Goal: Task Accomplishment & Management: Manage account settings

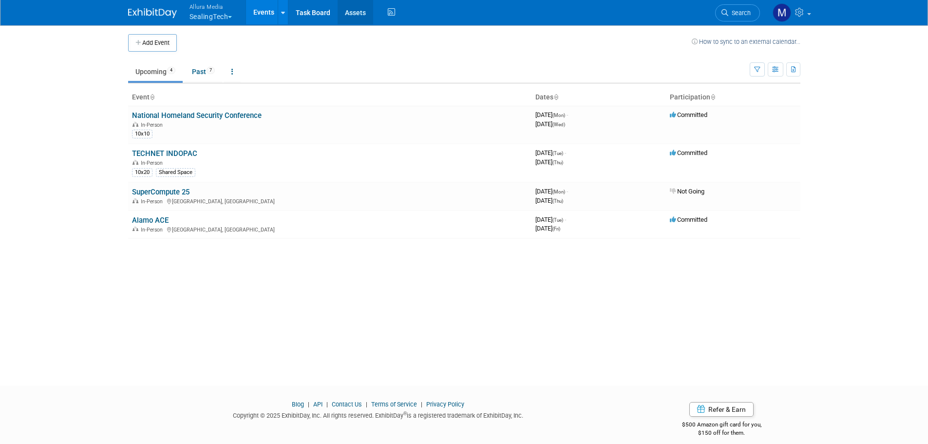
click at [372, 13] on link "Assets" at bounding box center [356, 12] width 36 height 24
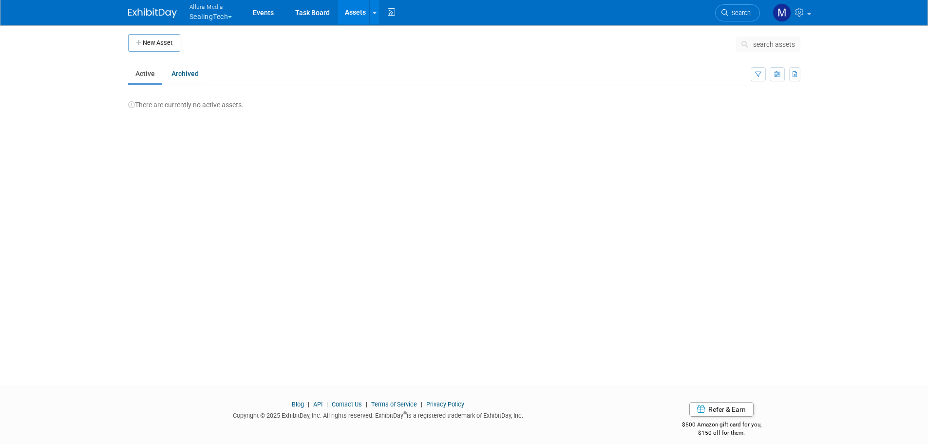
click at [143, 39] on button "New Asset" at bounding box center [154, 43] width 52 height 18
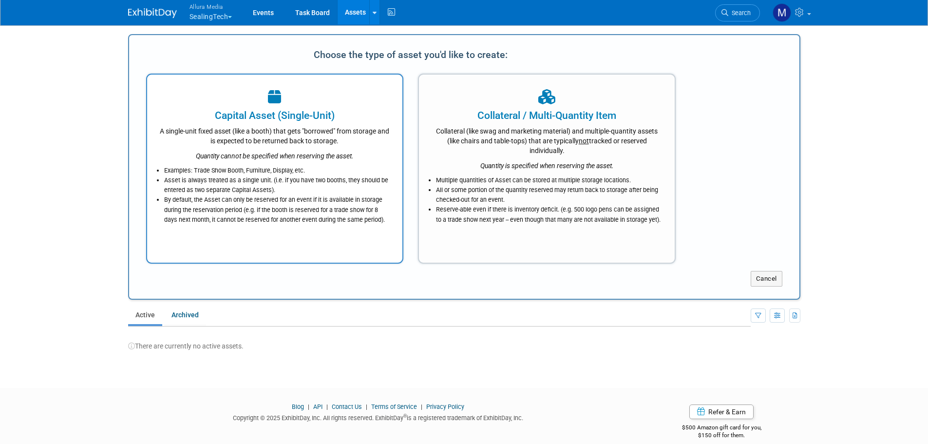
click at [300, 171] on li "Examples: Trade Show Booth, Furniture, Display, etc." at bounding box center [277, 171] width 227 height 10
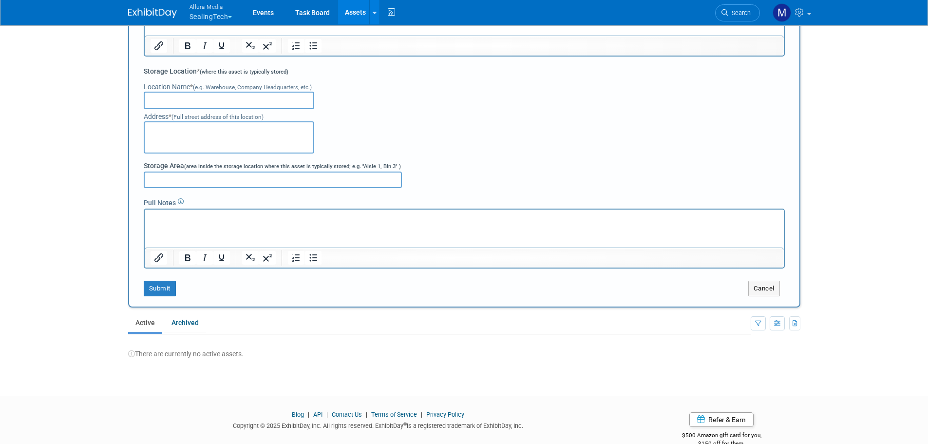
scroll to position [242, 0]
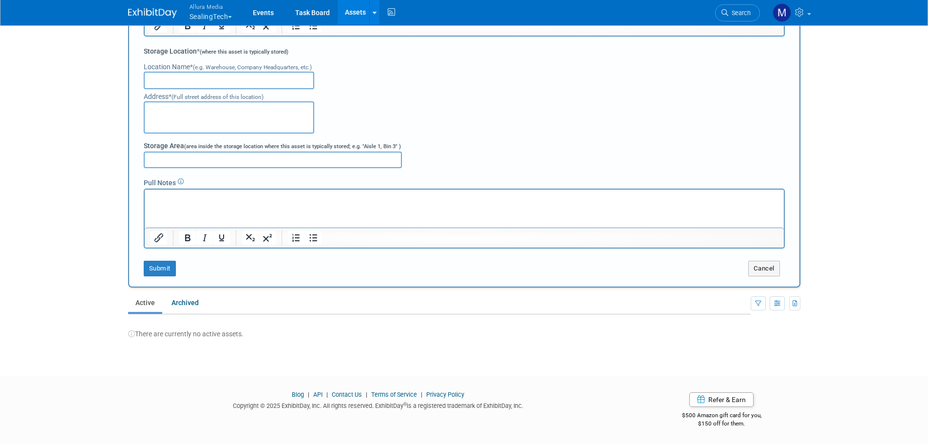
click at [184, 22] on div "Allura Media SealingTech Explore: My Workspaces 5 Go to Workspace: Allura Media…" at bounding box center [464, 12] width 673 height 25
click at [211, 15] on button "Allura Media SealingTech" at bounding box center [217, 12] width 56 height 25
click at [214, 106] on link "Hint Health" at bounding box center [224, 104] width 70 height 14
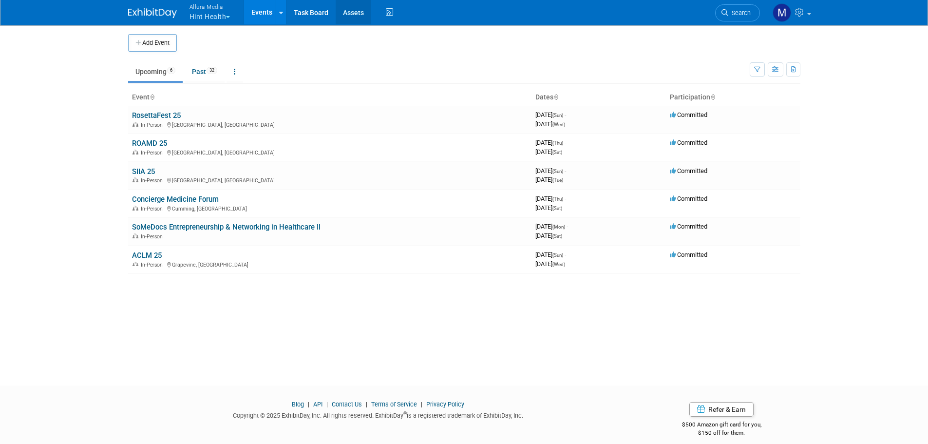
click at [348, 10] on link "Assets" at bounding box center [354, 12] width 36 height 24
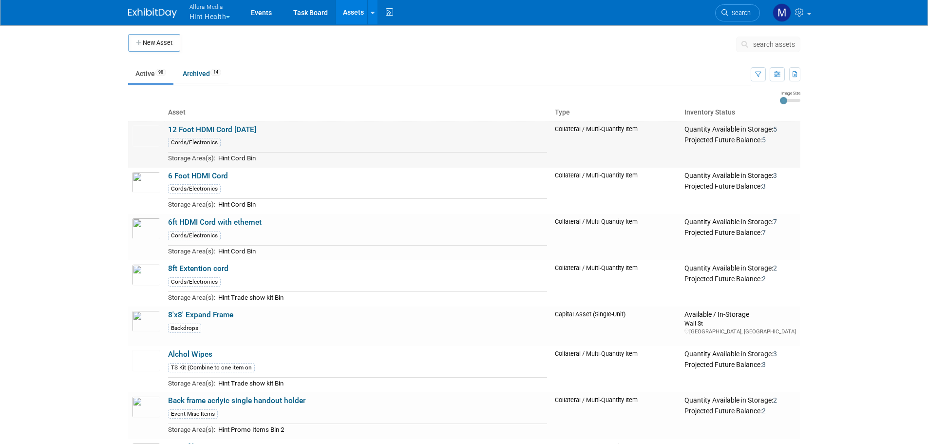
click at [193, 121] on td "12 Foot HDMI Cord 12/4/23 Cords/Electronics Storage Area(s): Hint Cord Bin" at bounding box center [357, 144] width 387 height 47
click at [195, 128] on link "12 Foot HDMI Cord 12/4/23" at bounding box center [212, 129] width 88 height 9
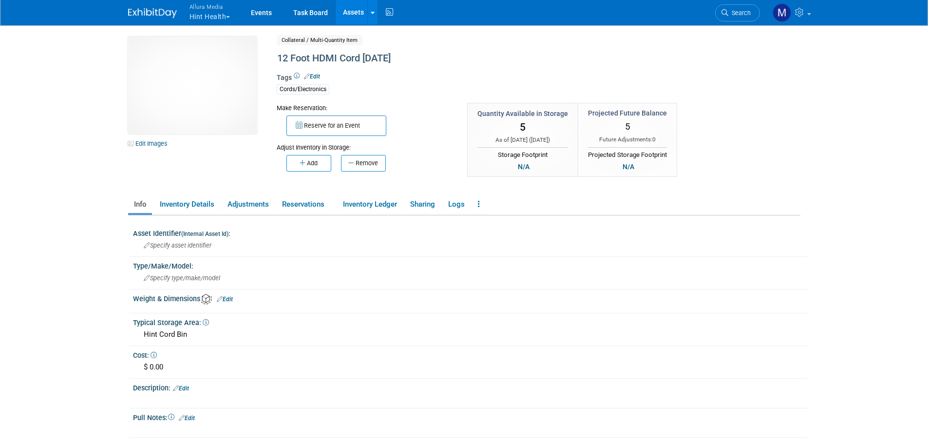
click at [207, 215] on div "Asset Identifier (Internal Asset Id) : Specify asset identifier Type/Make/Model…" at bounding box center [467, 326] width 668 height 222
click at [253, 211] on link "Adjustments" at bounding box center [248, 204] width 53 height 17
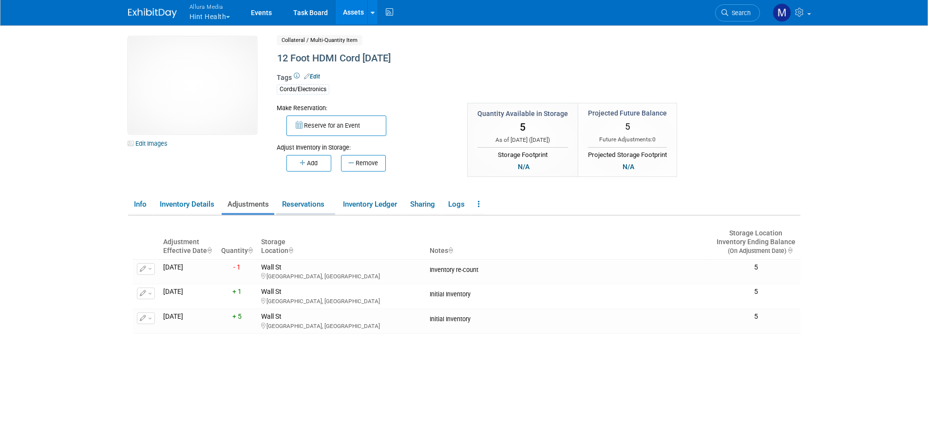
click at [283, 199] on link "Reservations" at bounding box center [305, 204] width 59 height 17
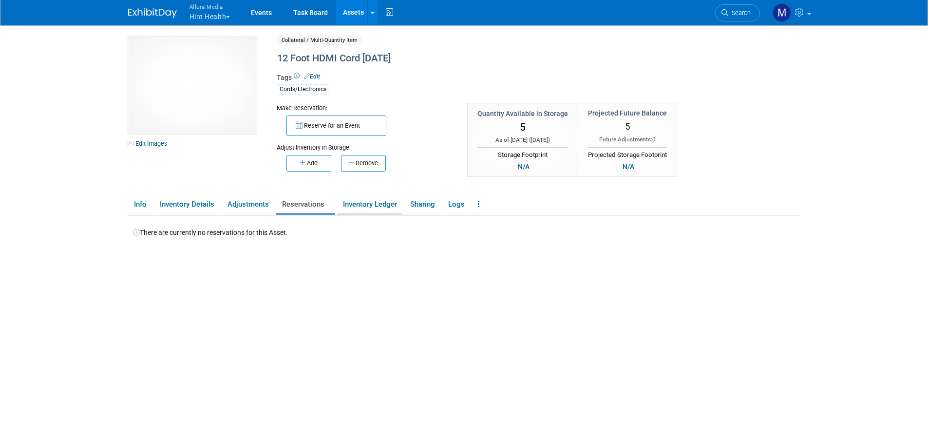
click at [365, 206] on link "Inventory Ledger" at bounding box center [369, 204] width 65 height 17
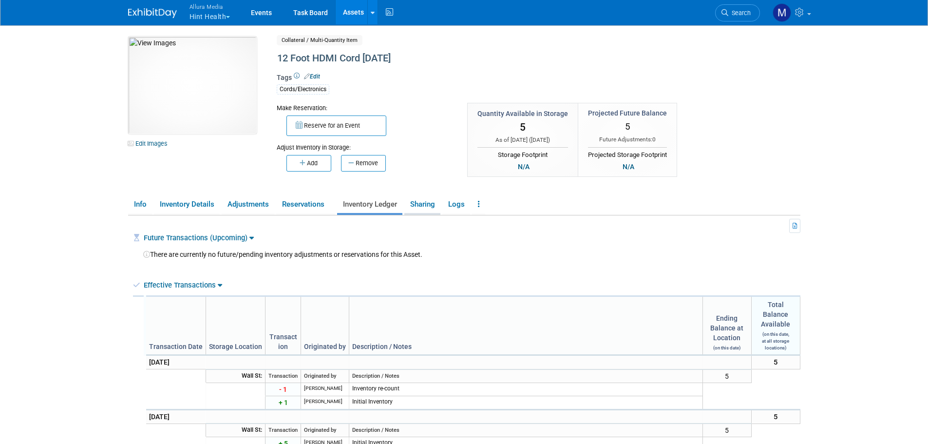
click at [418, 204] on link "Sharing" at bounding box center [423, 204] width 36 height 17
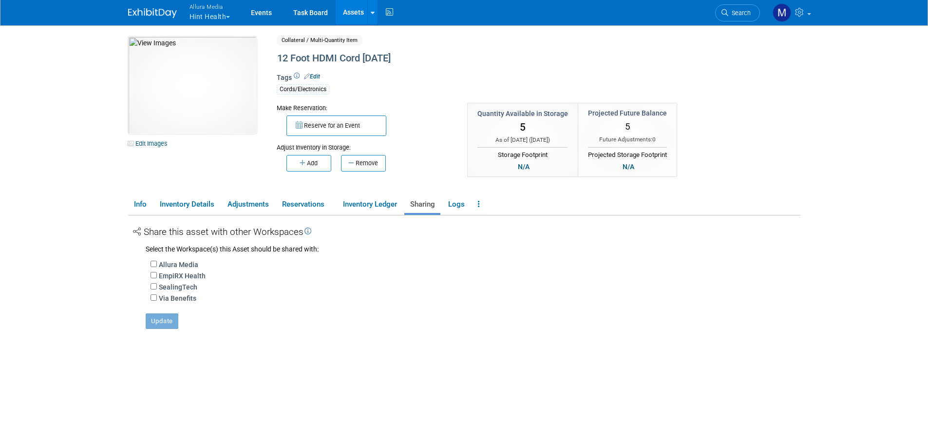
click at [443, 209] on ul "Info Inventory Details Adjustments Reservations Inventory Ledger Sharing Logs C…" at bounding box center [464, 205] width 673 height 20
click at [447, 206] on link "Logs" at bounding box center [457, 204] width 28 height 17
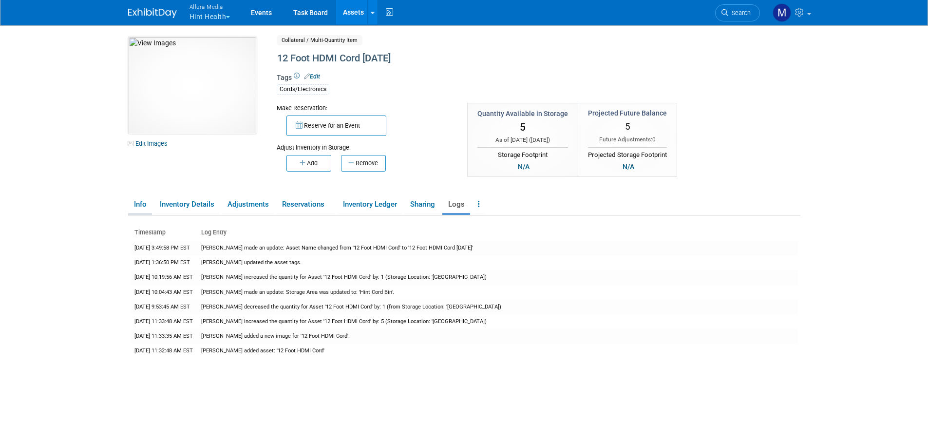
click at [140, 206] on link "Info" at bounding box center [140, 204] width 24 height 17
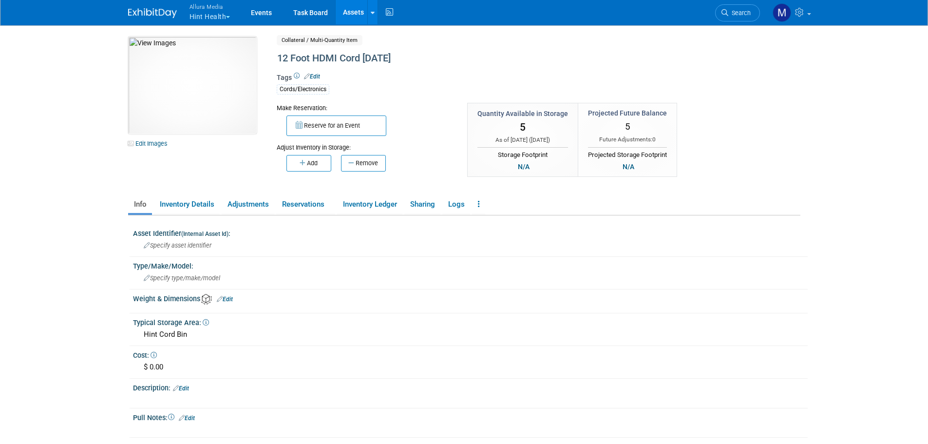
click at [137, 202] on link "Info" at bounding box center [140, 204] width 24 height 17
click at [345, 9] on link "Assets" at bounding box center [354, 12] width 36 height 24
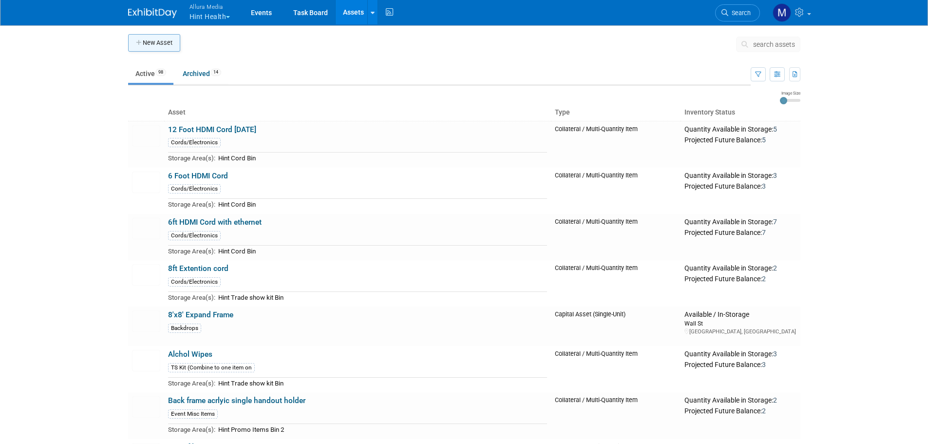
click at [157, 49] on button "New Asset" at bounding box center [154, 43] width 52 height 18
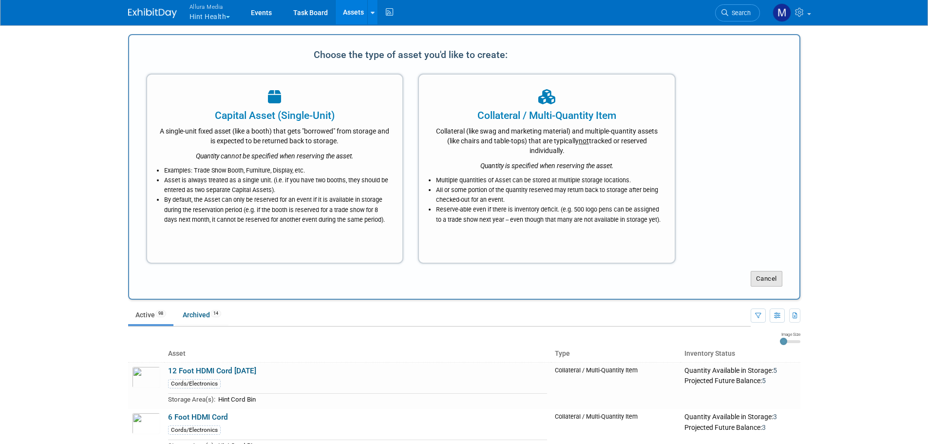
click at [780, 282] on button "Cancel" at bounding box center [767, 279] width 32 height 16
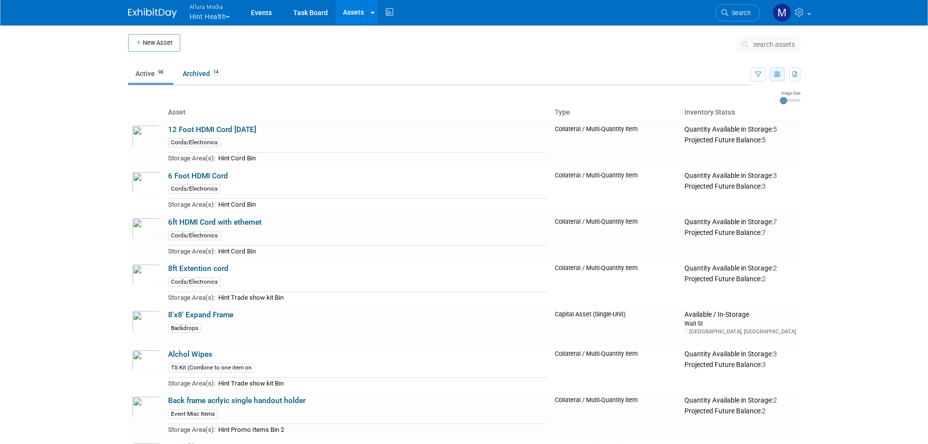
click at [775, 74] on icon "button" at bounding box center [777, 75] width 6 height 6
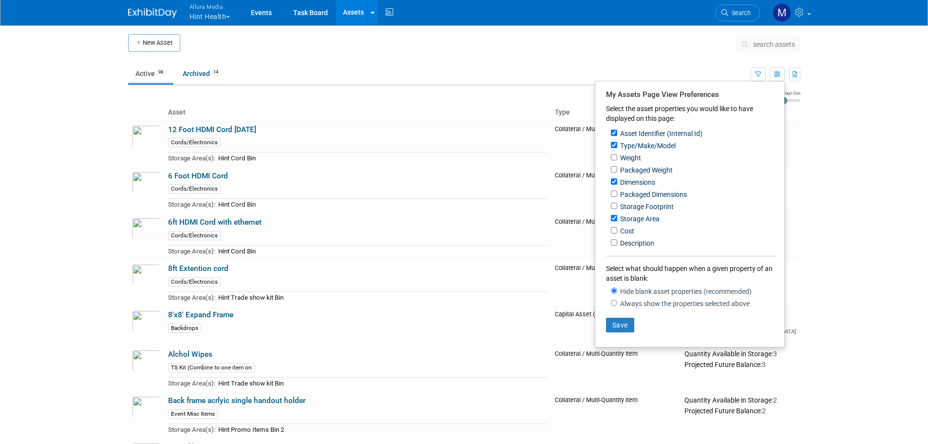
click at [882, 103] on body "Allura Media Hint Health Explore: My Workspaces 5 Go to Workspace: Allura Media…" at bounding box center [464, 222] width 928 height 444
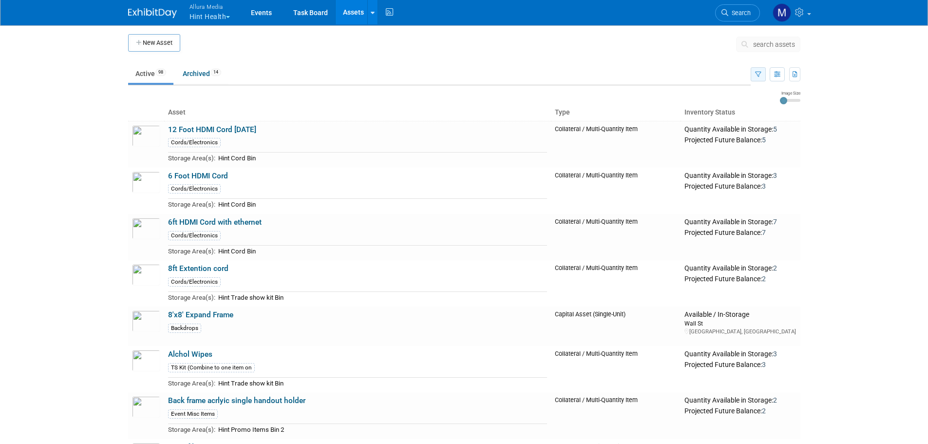
click at [756, 77] on icon "button" at bounding box center [758, 75] width 6 height 6
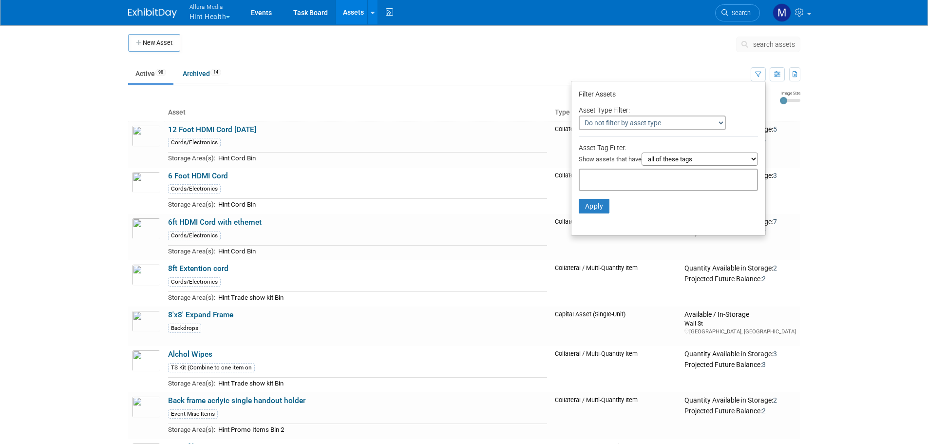
click at [827, 95] on body "Allura Media Hint Health Explore: My Workspaces 5 Go to Workspace: Allura Media…" at bounding box center [464, 222] width 928 height 444
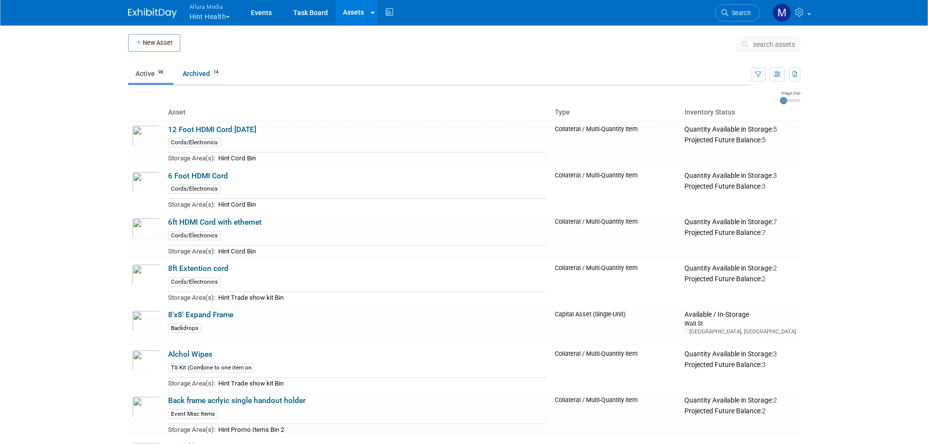
click at [827, 68] on body "Allura Media Hint Health Explore: My Workspaces 5 Go to Workspace: Allura Media…" at bounding box center [464, 222] width 928 height 444
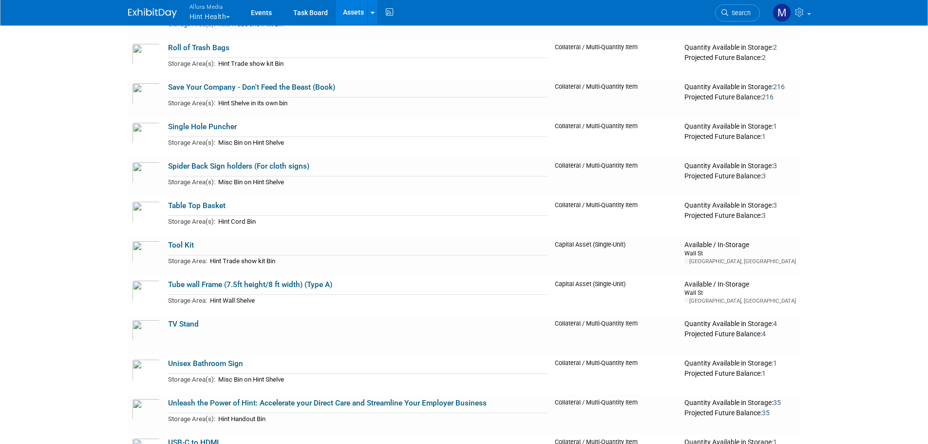
scroll to position [3984, 0]
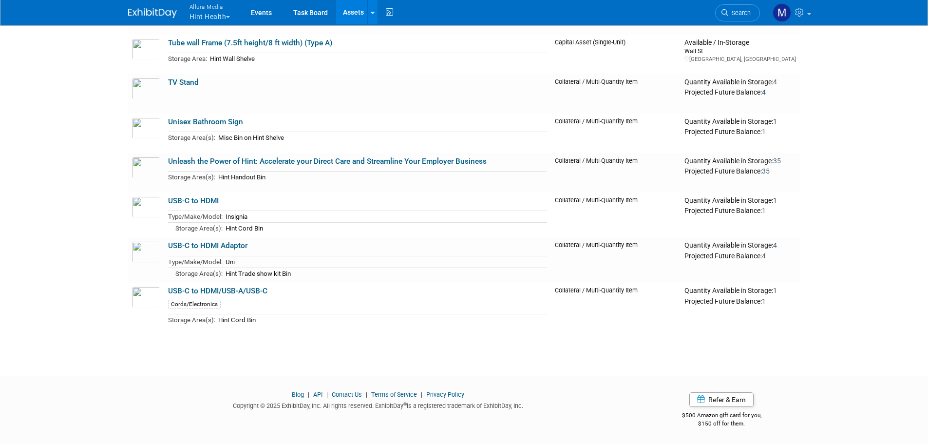
click at [321, 393] on link "API" at bounding box center [317, 394] width 9 height 7
